Goal: Check status: Check status

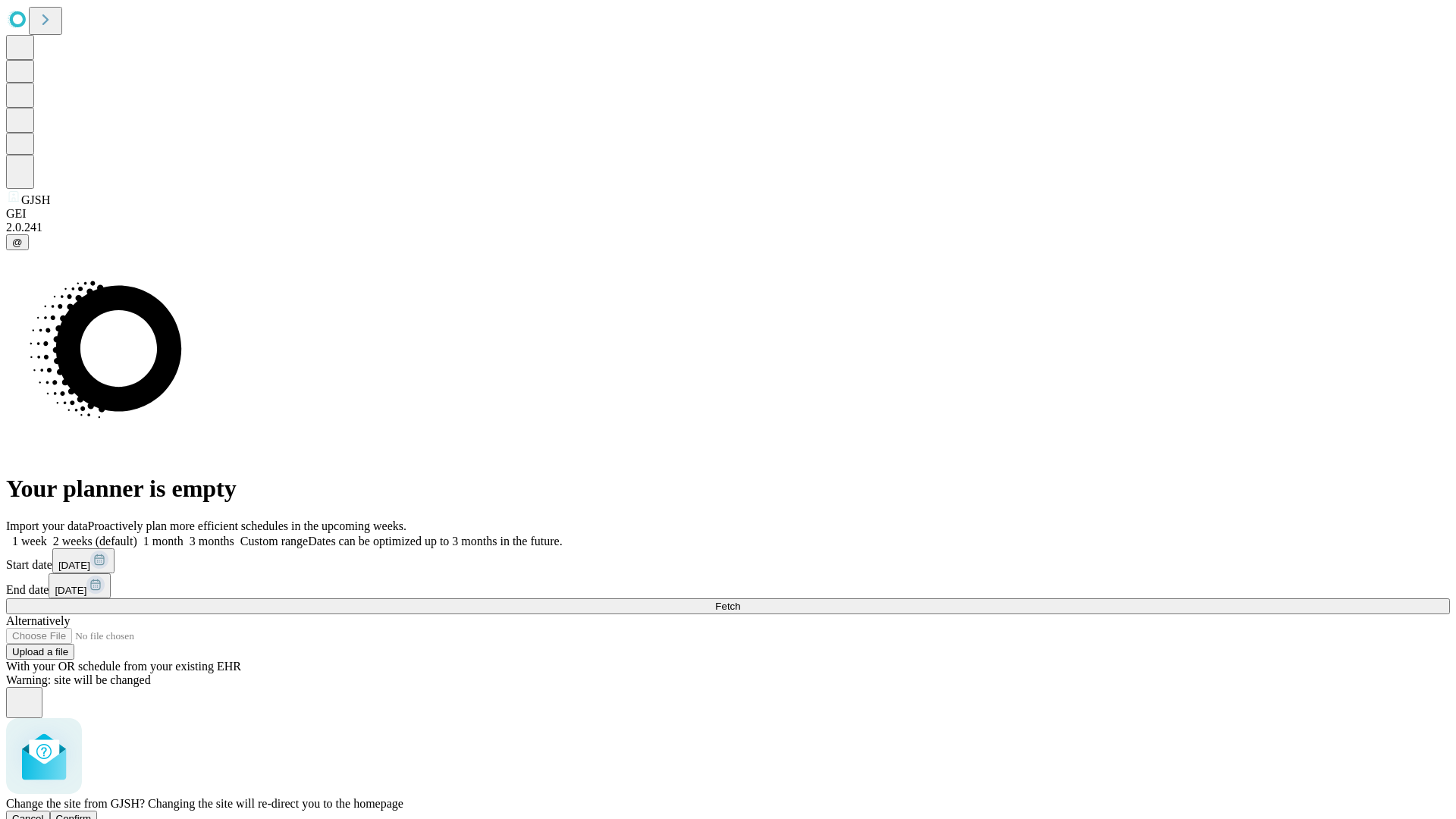
click at [92, 813] on span "Confirm" at bounding box center [74, 819] width 36 height 11
click at [47, 535] on label "1 week" at bounding box center [26, 542] width 41 height 13
click at [741, 600] on span "Fetch" at bounding box center [728, 606] width 25 height 11
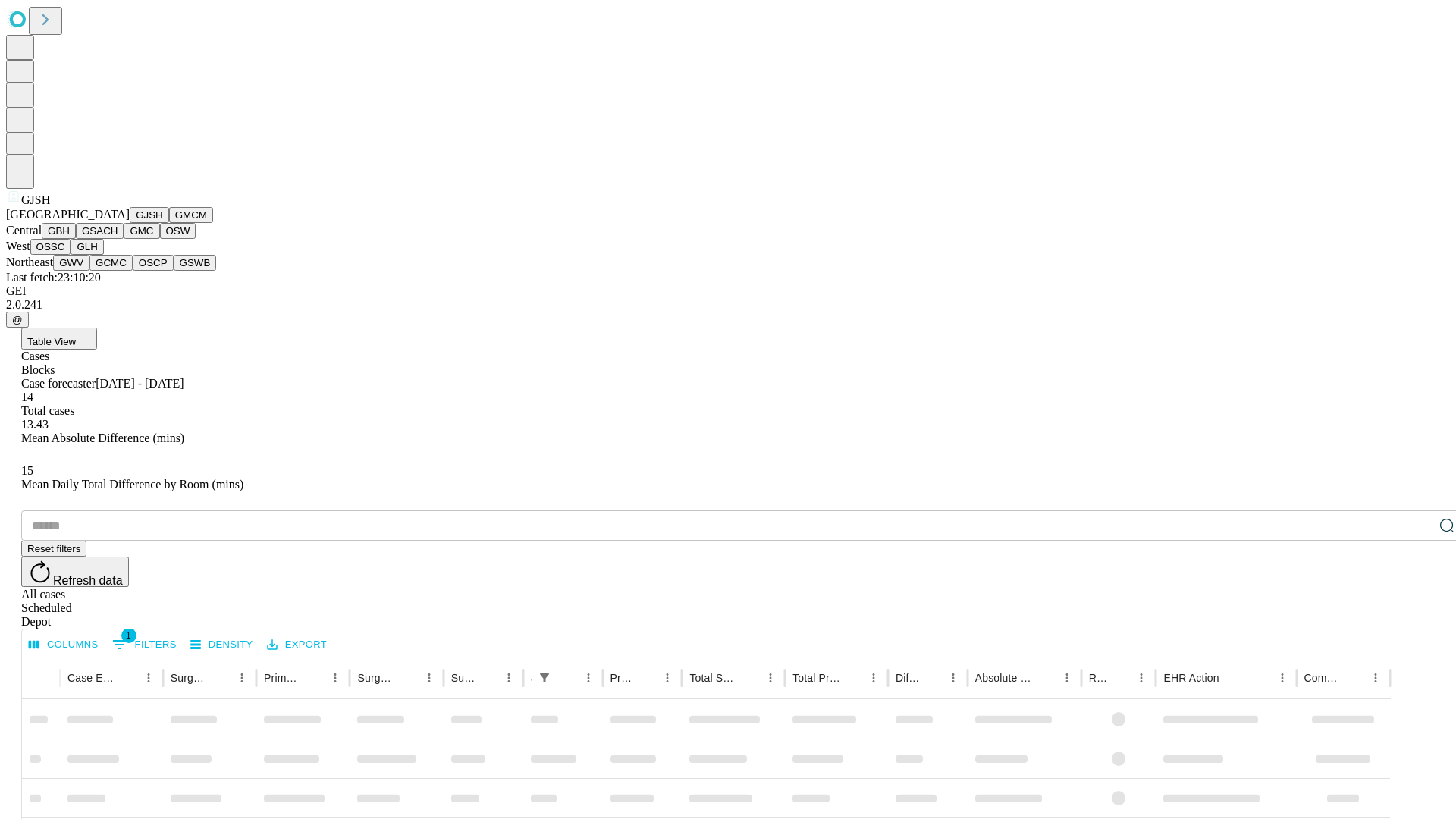
click at [169, 223] on button "GMCM" at bounding box center [191, 215] width 44 height 16
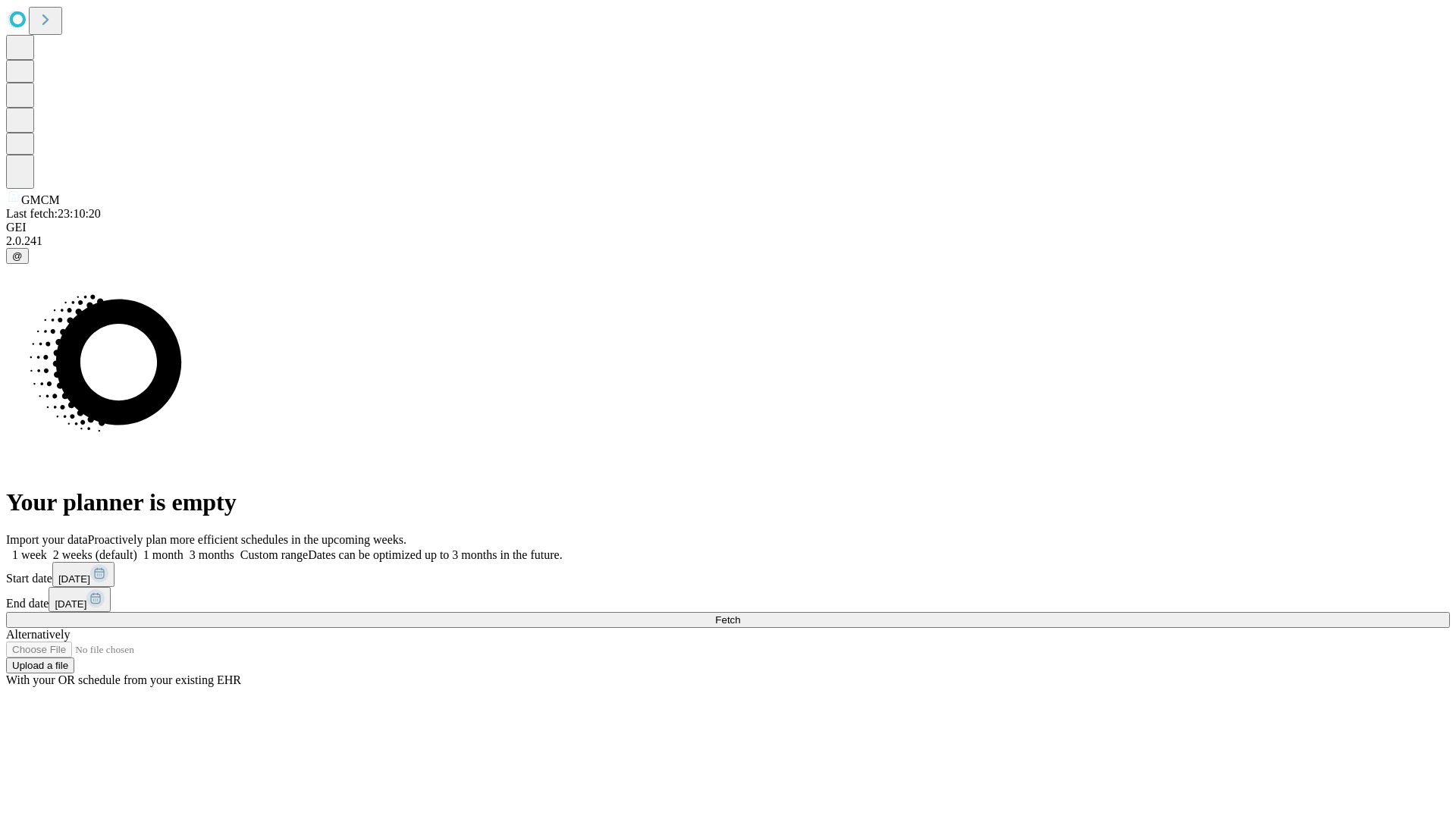
click at [47, 548] on label "1 week" at bounding box center [26, 555] width 41 height 13
click at [741, 614] on span "Fetch" at bounding box center [728, 620] width 25 height 11
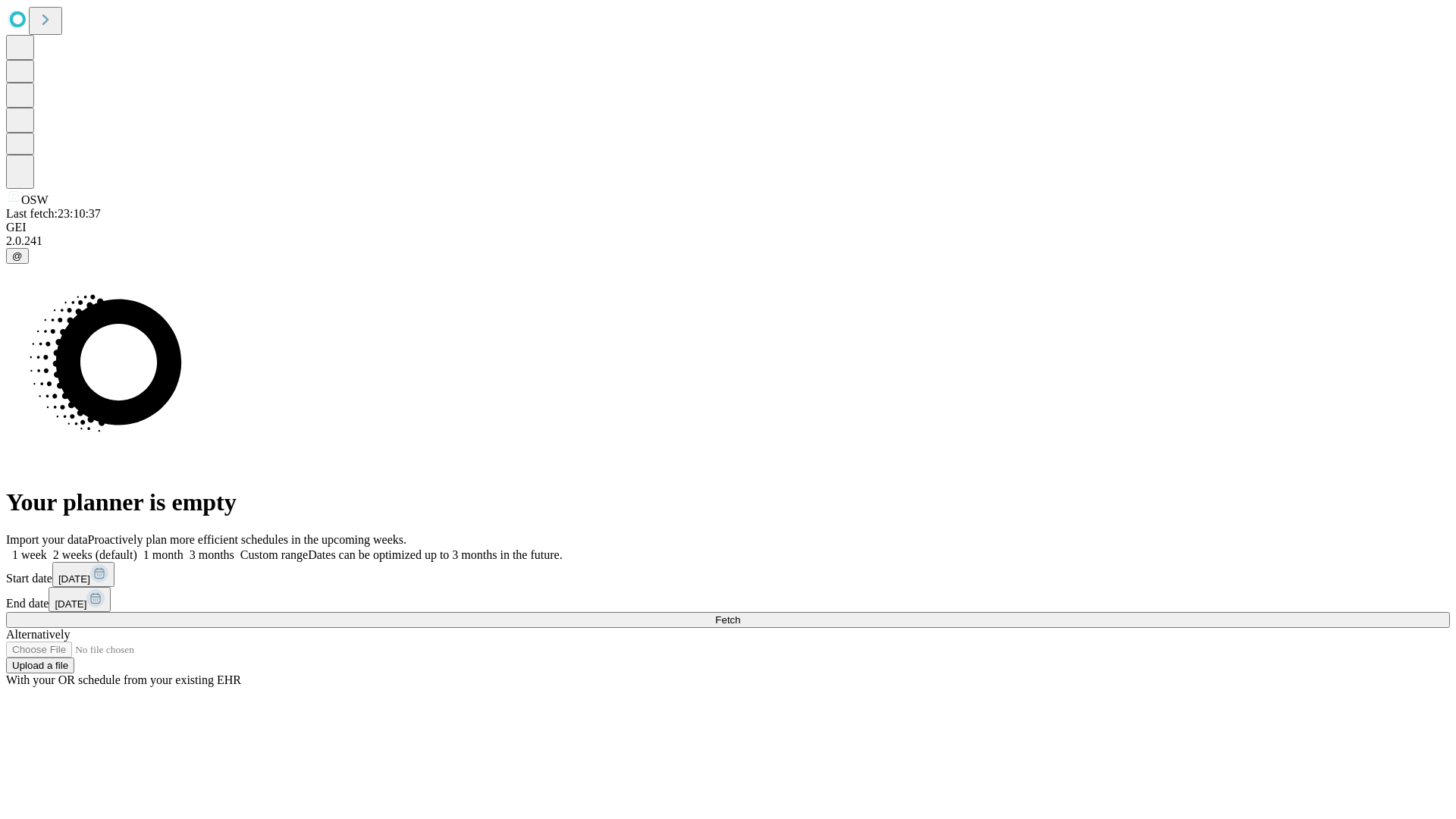
click at [47, 548] on label "1 week" at bounding box center [26, 555] width 41 height 13
click at [741, 614] on span "Fetch" at bounding box center [728, 620] width 25 height 11
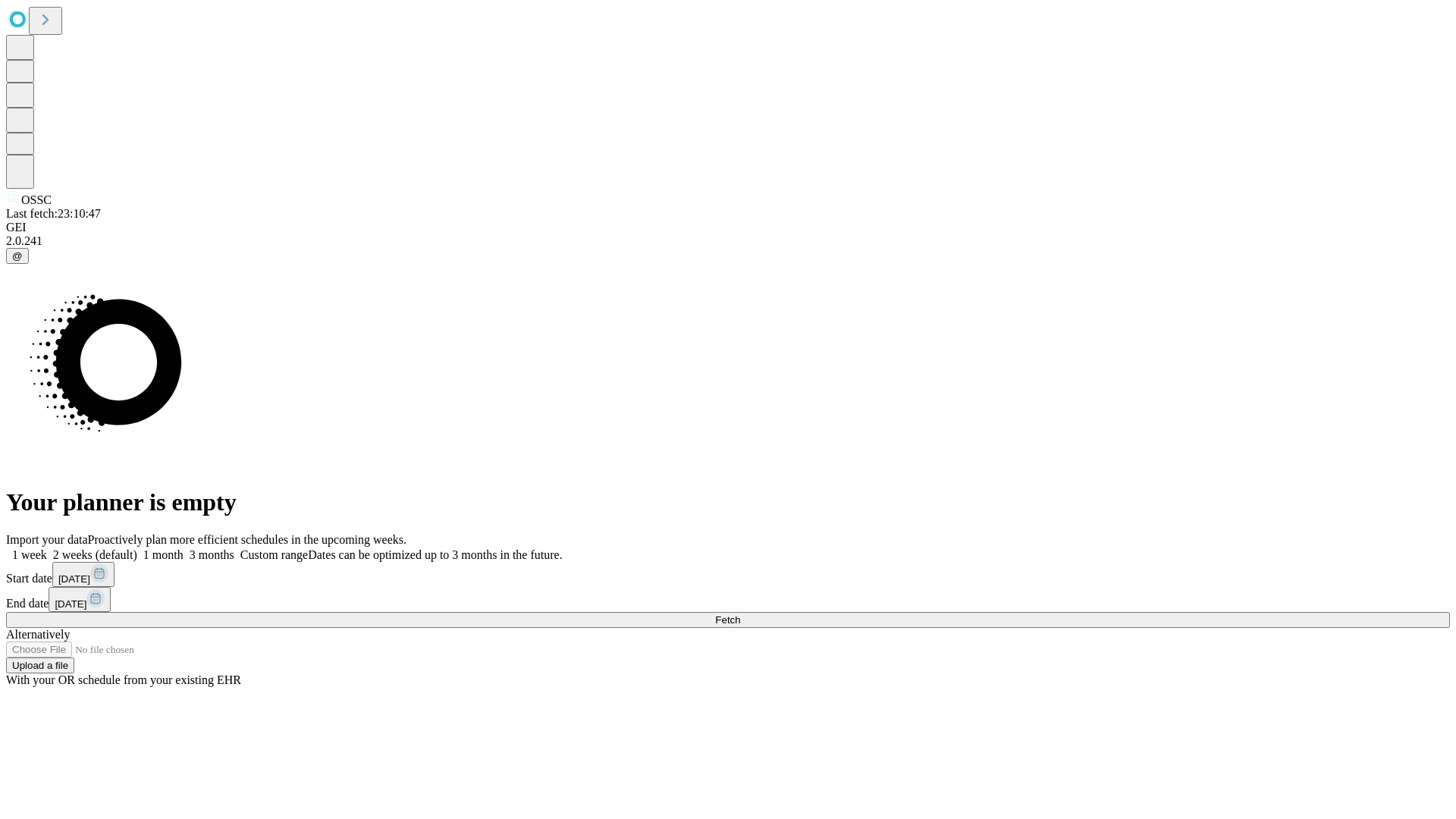
click at [47, 548] on label "1 week" at bounding box center [26, 555] width 41 height 13
click at [741, 614] on span "Fetch" at bounding box center [728, 620] width 25 height 11
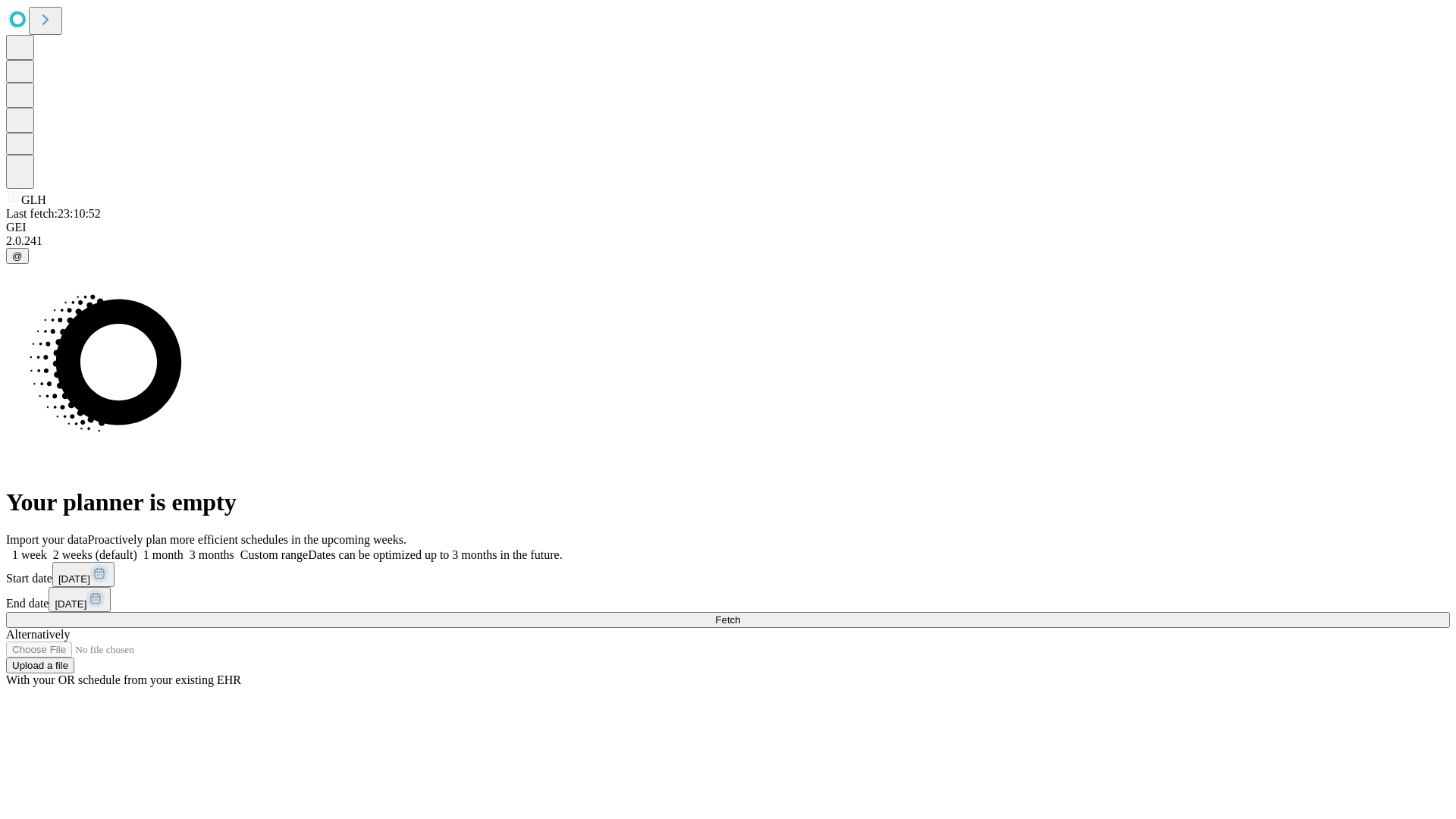
click at [47, 548] on label "1 week" at bounding box center [26, 555] width 41 height 13
click at [741, 614] on span "Fetch" at bounding box center [728, 620] width 25 height 11
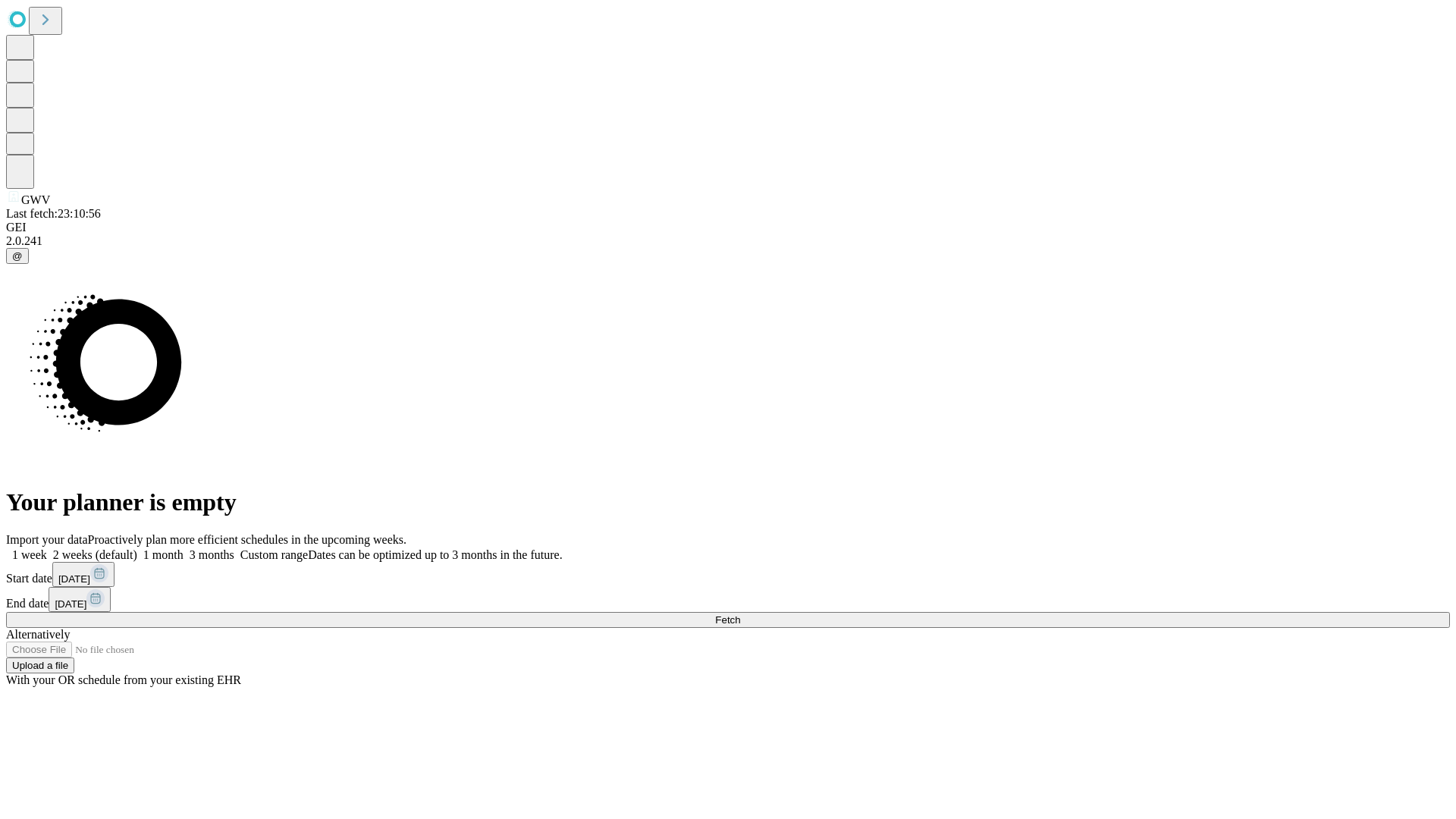
click at [47, 548] on label "1 week" at bounding box center [26, 555] width 41 height 13
click at [741, 614] on span "Fetch" at bounding box center [728, 620] width 25 height 11
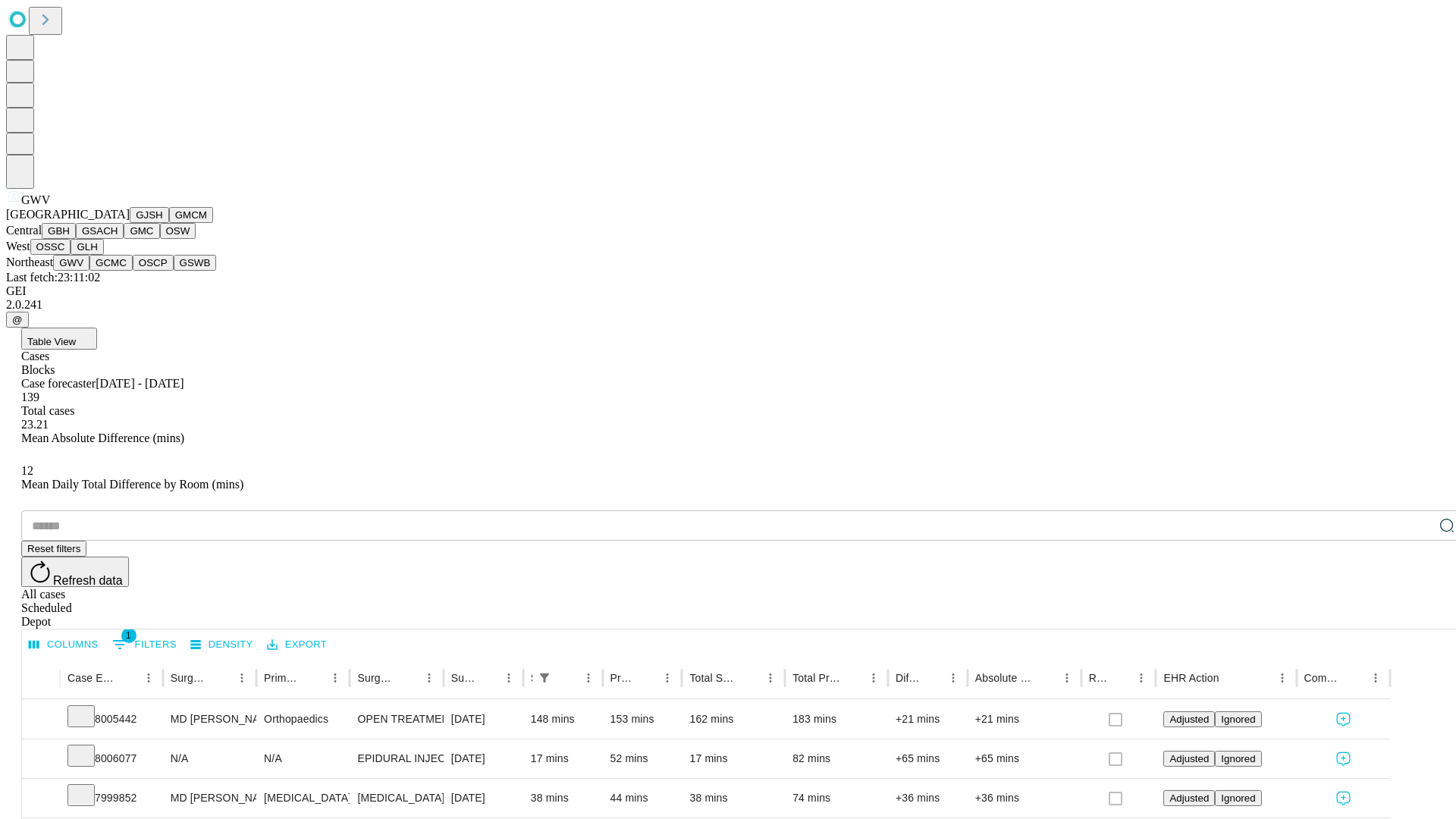
click at [117, 271] on button "GCMC" at bounding box center [111, 263] width 43 height 16
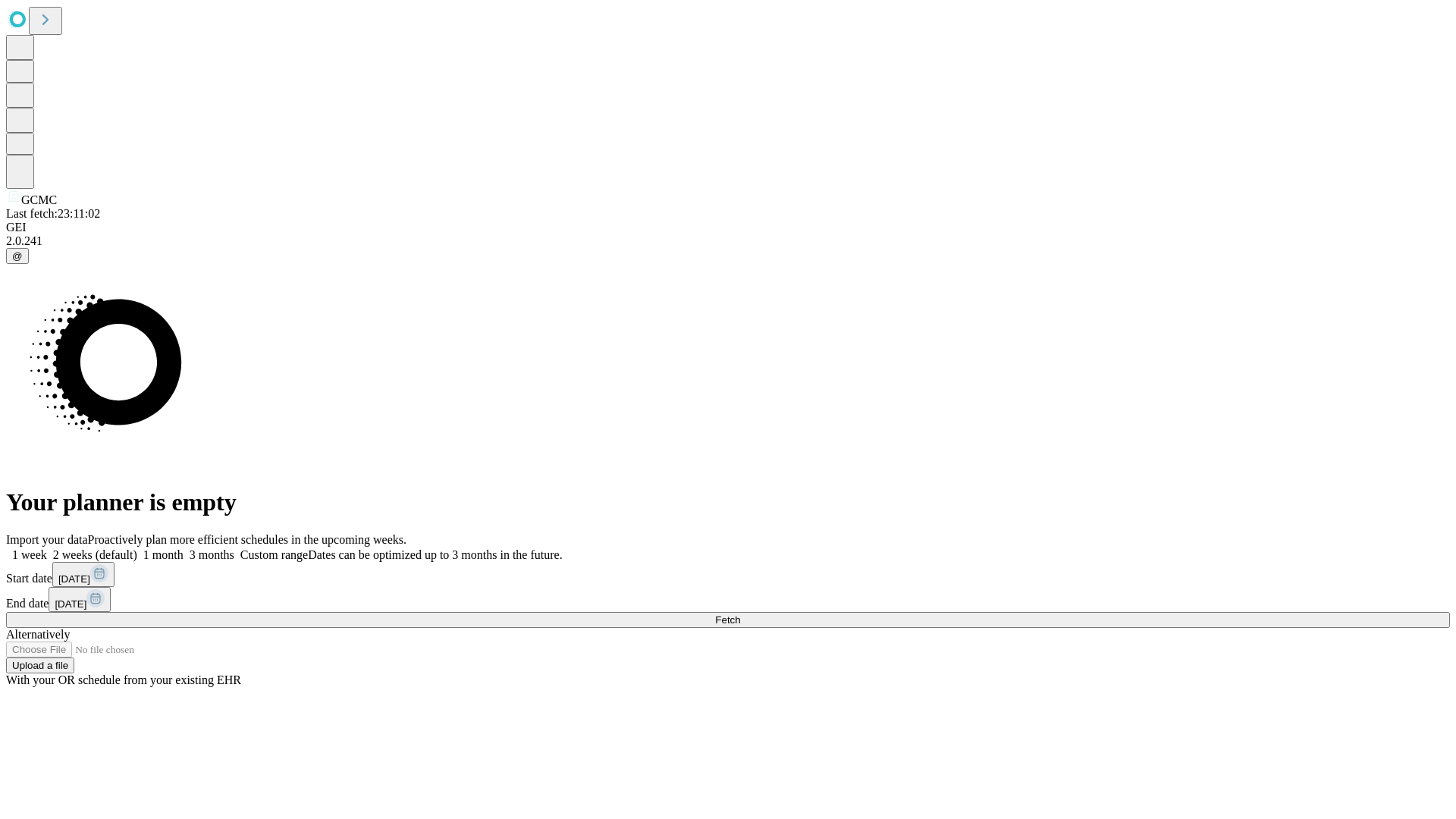
click at [47, 548] on label "1 week" at bounding box center [26, 555] width 41 height 13
click at [741, 614] on span "Fetch" at bounding box center [728, 620] width 25 height 11
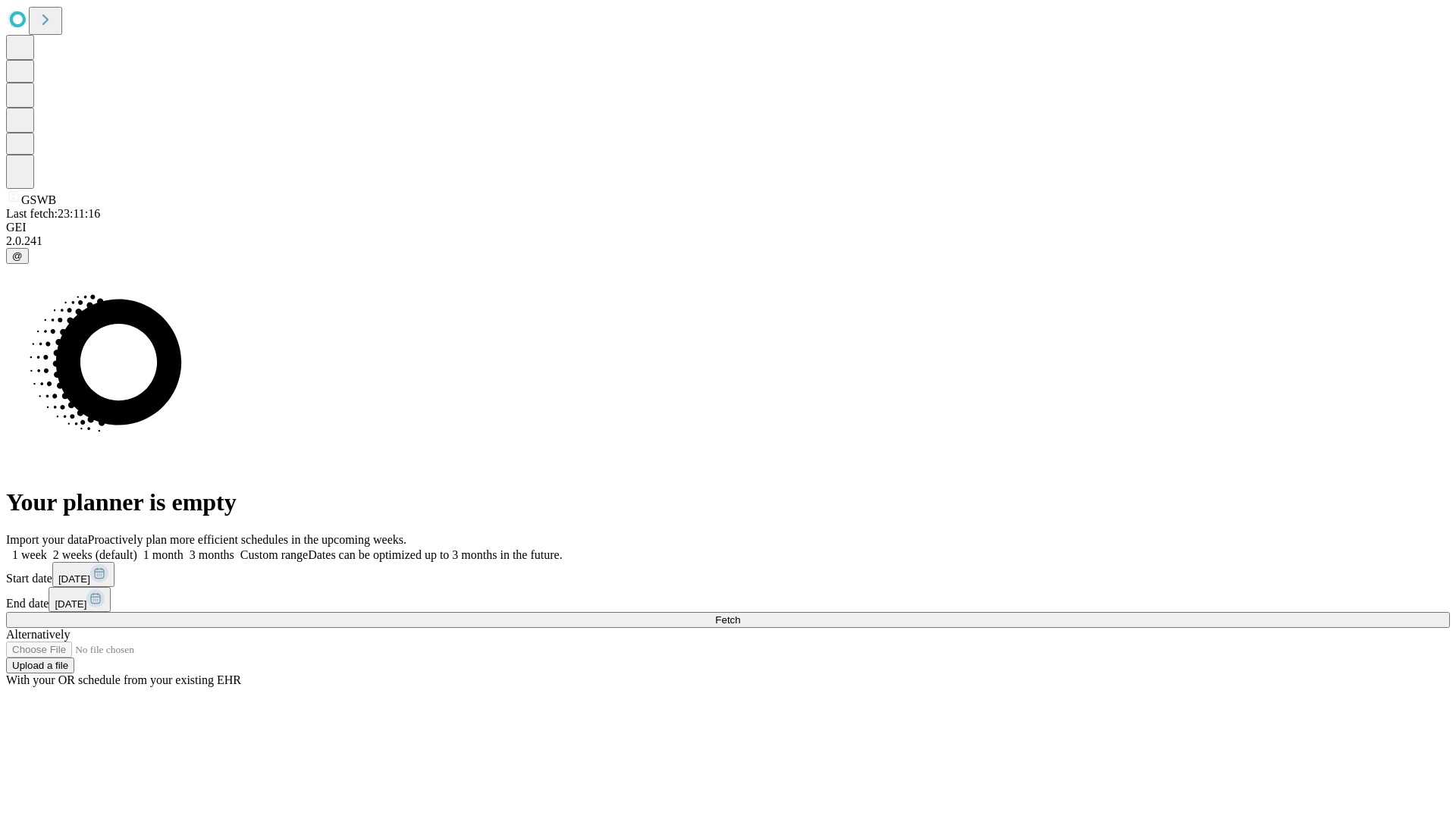
click at [47, 548] on label "1 week" at bounding box center [26, 555] width 41 height 13
click at [741, 614] on span "Fetch" at bounding box center [728, 620] width 25 height 11
